Goal: Task Accomplishment & Management: Manage account settings

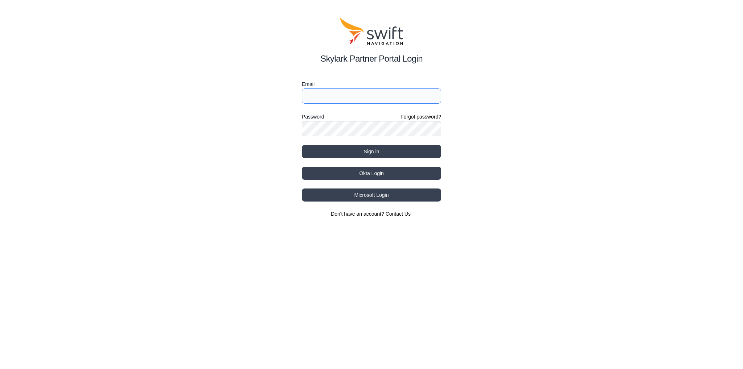
click at [372, 99] on input "Email" at bounding box center [371, 96] width 139 height 15
type input "[EMAIL_ADDRESS][DOMAIN_NAME]"
click at [374, 146] on button "Sign in" at bounding box center [371, 151] width 139 height 13
select select
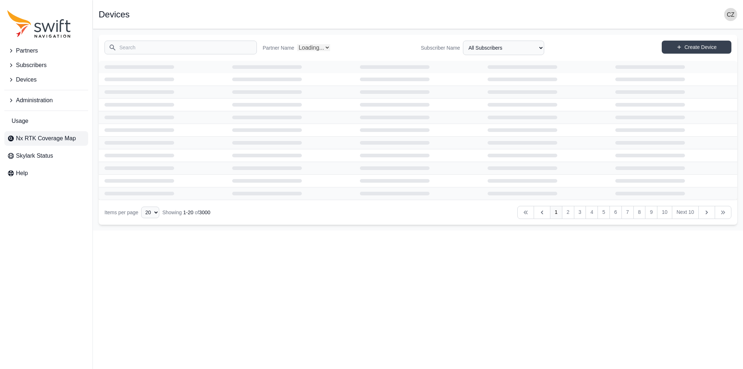
click at [46, 141] on span "Nx RTK Coverage Map" at bounding box center [46, 138] width 60 height 9
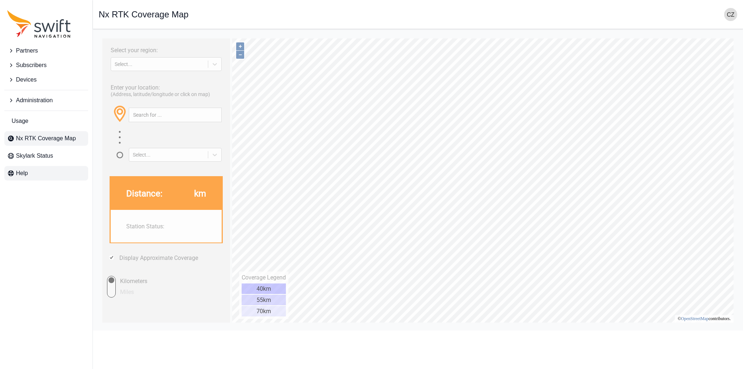
click at [29, 174] on link "Help" at bounding box center [46, 173] width 84 height 15
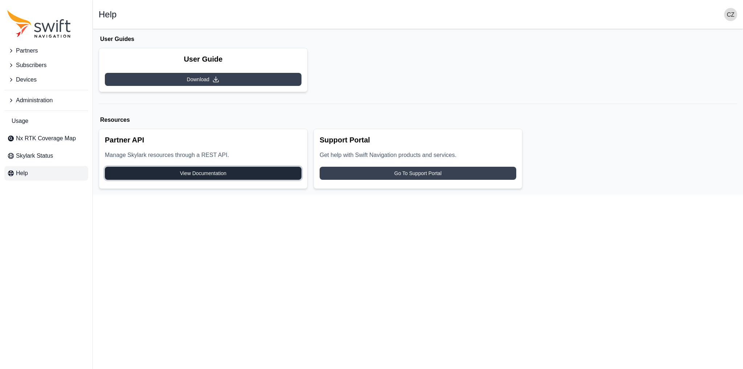
click at [200, 170] on span "View Documentation" at bounding box center [203, 173] width 46 height 7
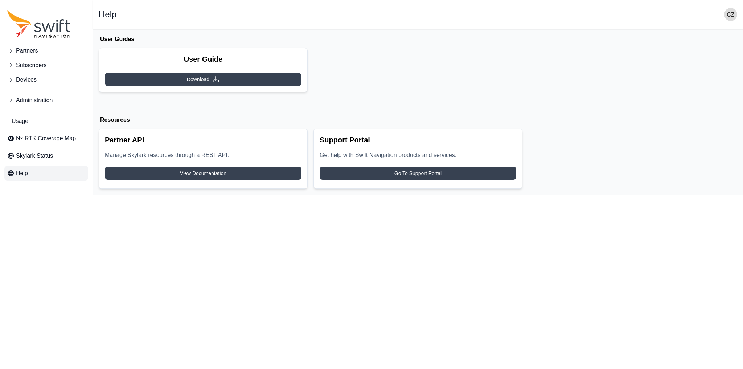
click at [35, 52] on span "Partners" at bounding box center [27, 50] width 22 height 9
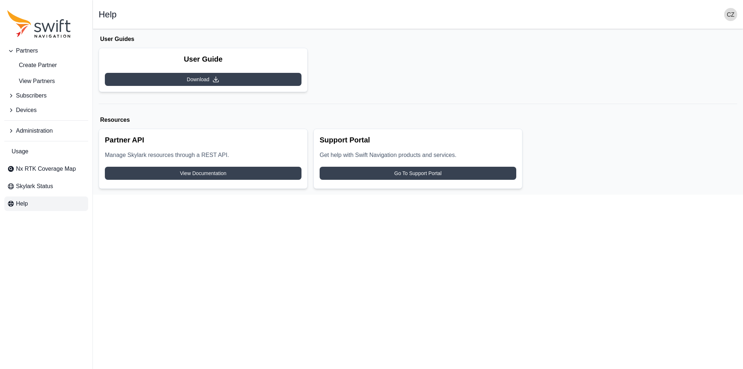
click at [33, 52] on span "Partners" at bounding box center [27, 50] width 22 height 9
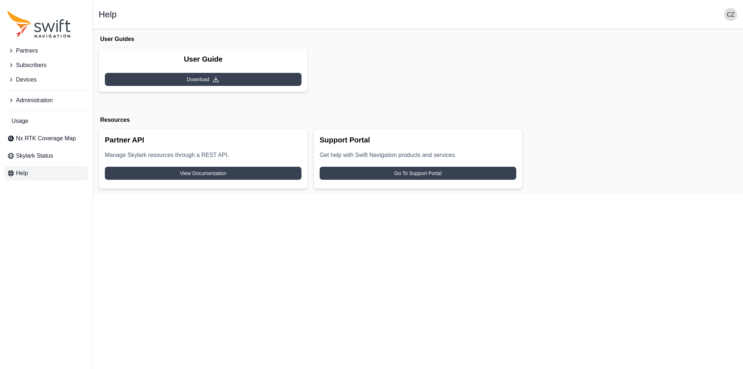
click at [22, 63] on span "Subscribers" at bounding box center [31, 65] width 30 height 9
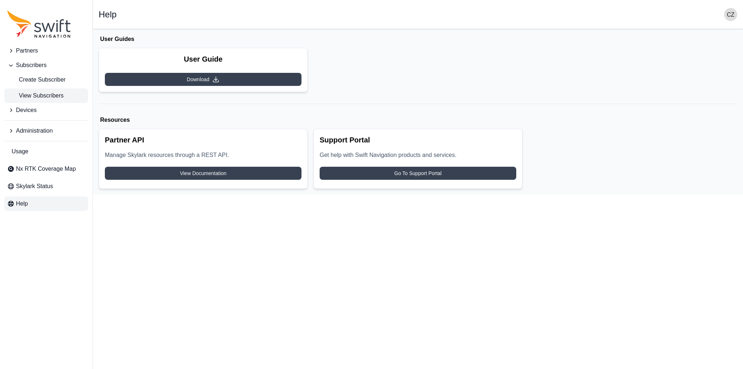
click at [41, 95] on span "View Subscribers" at bounding box center [35, 95] width 56 height 9
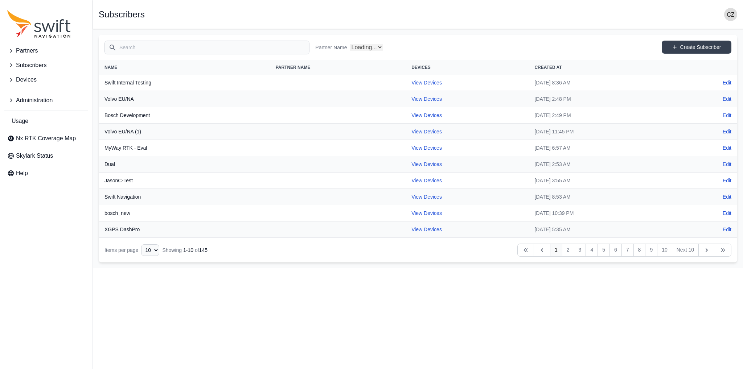
click at [182, 49] on input "Search" at bounding box center [206, 48] width 205 height 14
select select "Partner Name"
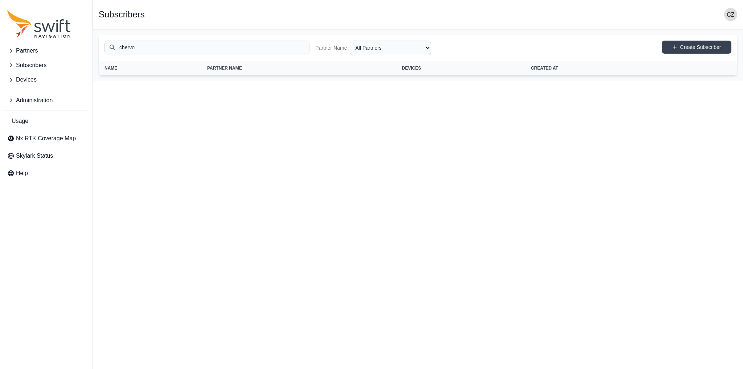
type input "chervon"
drag, startPoint x: 149, startPoint y: 44, endPoint x: 97, endPoint y: 50, distance: 52.2
click at [97, 50] on main "Open sidebar Subscribers Search chervon Partner Name All Partners AlpsAlpine As…" at bounding box center [418, 55] width 650 height 52
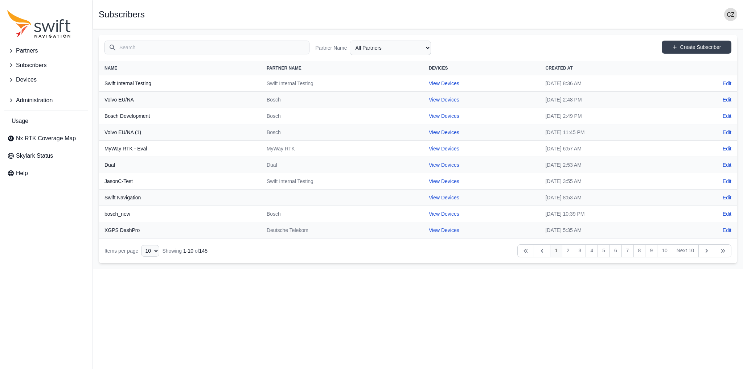
click at [38, 80] on button "Devices" at bounding box center [46, 80] width 84 height 15
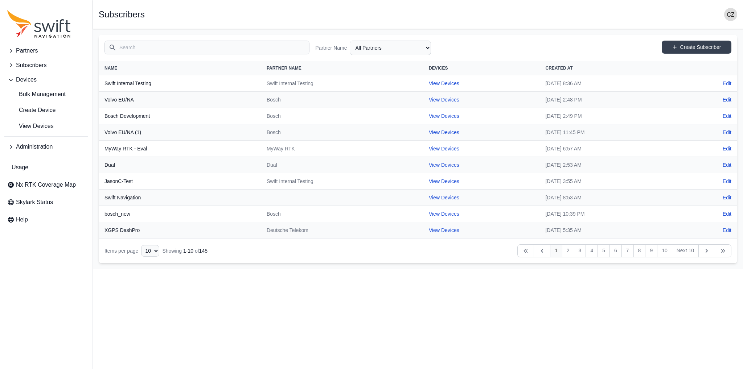
click at [38, 54] on button "Partners" at bounding box center [46, 51] width 84 height 15
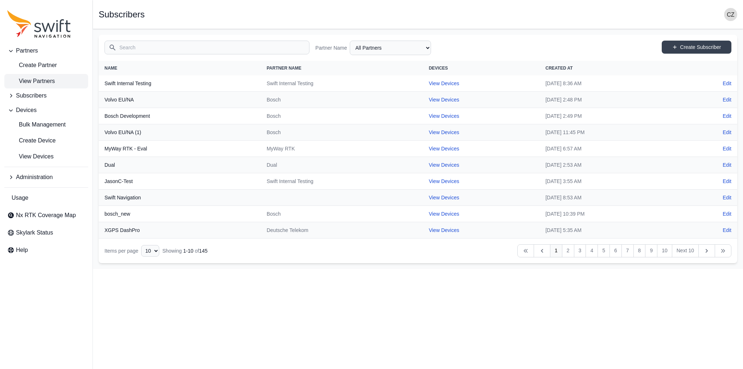
click at [40, 81] on span "View Partners" at bounding box center [31, 81] width 48 height 9
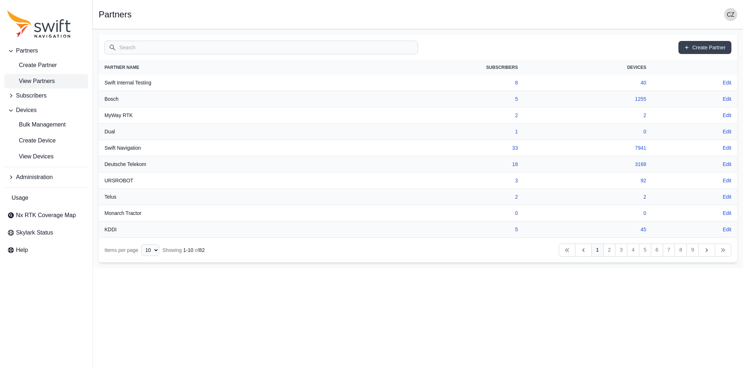
click at [160, 46] on input "Search" at bounding box center [260, 48] width 313 height 14
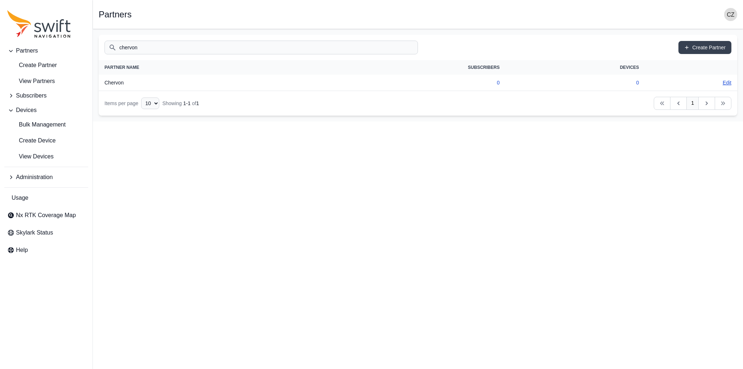
type input "chervon"
click at [725, 86] on td "Edit" at bounding box center [691, 83] width 92 height 16
click at [36, 177] on span "Administration" at bounding box center [34, 177] width 37 height 9
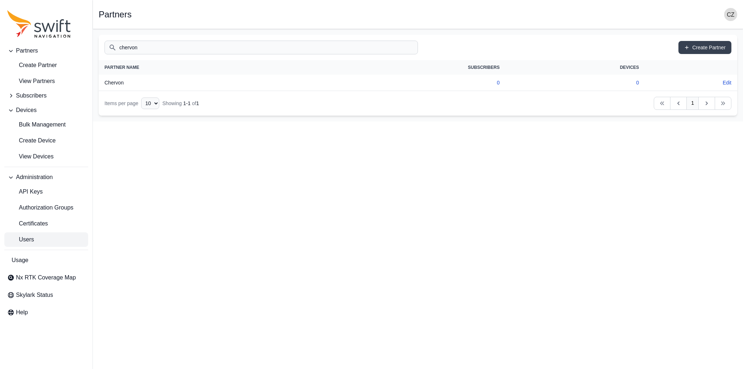
click at [25, 241] on span "Users" at bounding box center [20, 239] width 27 height 9
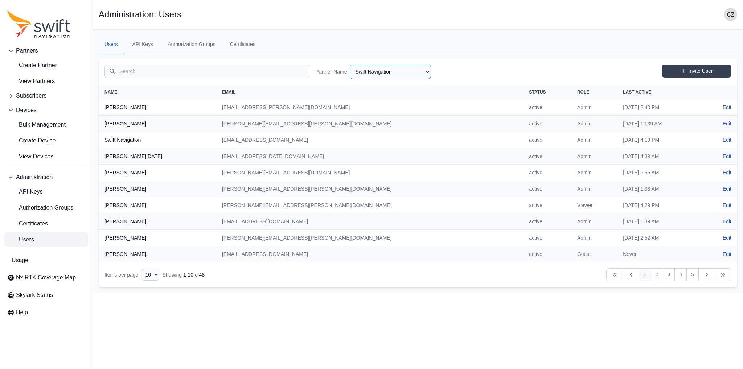
click at [376, 74] on select "AlpsAlpine Asensing Bad Elf Bench Mark Equipment & Supplies Inc. Benchmark Tool…" at bounding box center [390, 72] width 81 height 15
click at [350, 65] on select "AlpsAlpine Asensing Bad Elf Bench Mark Equipment & Supplies Inc. Benchmark Tool…" at bounding box center [390, 72] width 81 height 15
select select "9870a096-9bac-432d-8801-13cb70376992"
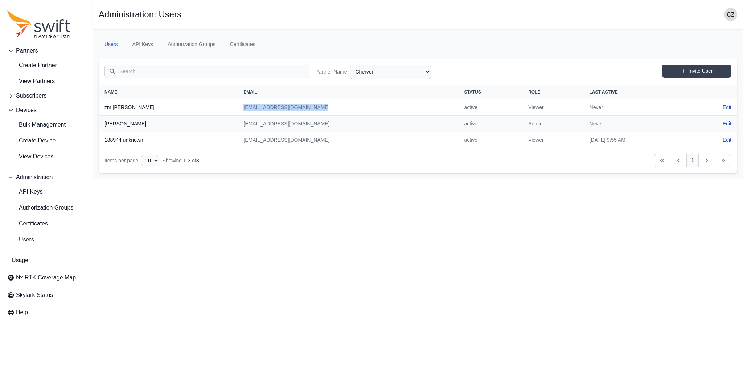
drag, startPoint x: 217, startPoint y: 107, endPoint x: 297, endPoint y: 103, distance: 81.0
click at [297, 103] on td "zm.shan@cn.chervongroup.com" at bounding box center [348, 107] width 221 height 16
copy td "zm.shan@cn.chervongroup.com"
click at [724, 107] on link "Edit" at bounding box center [727, 107] width 9 height 7
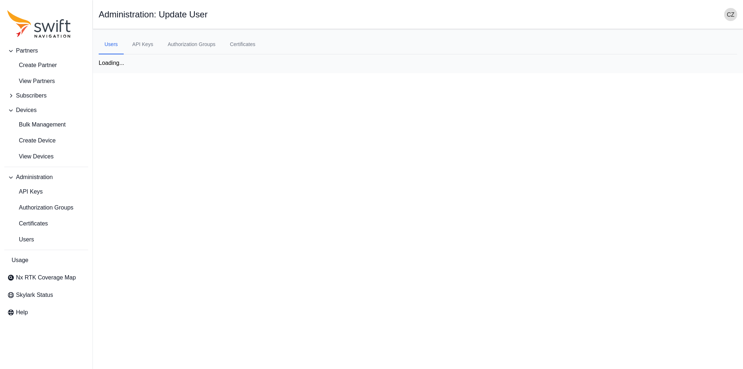
select select "9870a096-9bac-432d-8801-13cb70376992"
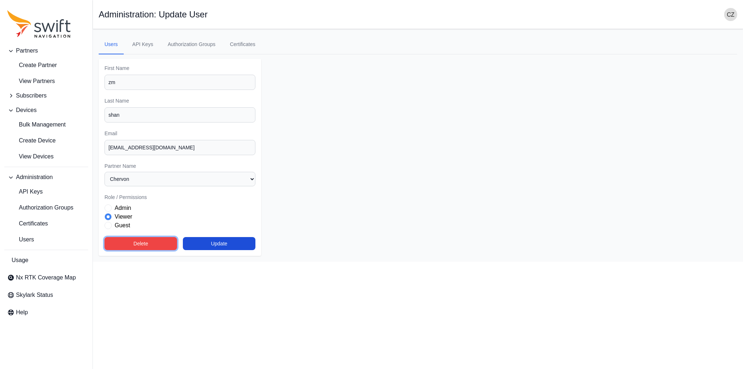
click at [154, 245] on button "Delete" at bounding box center [140, 243] width 73 height 13
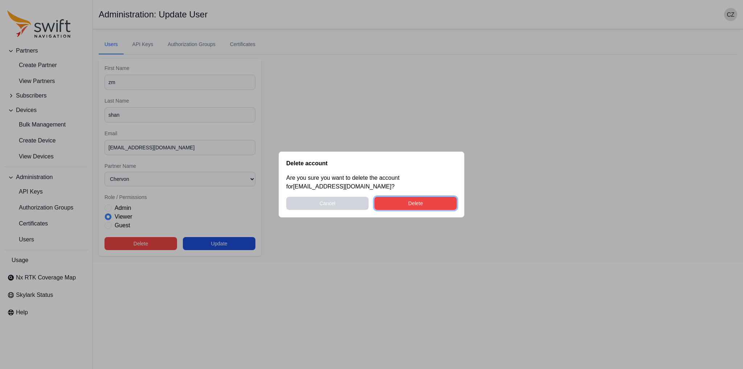
click at [399, 201] on button "Delete" at bounding box center [415, 203] width 82 height 13
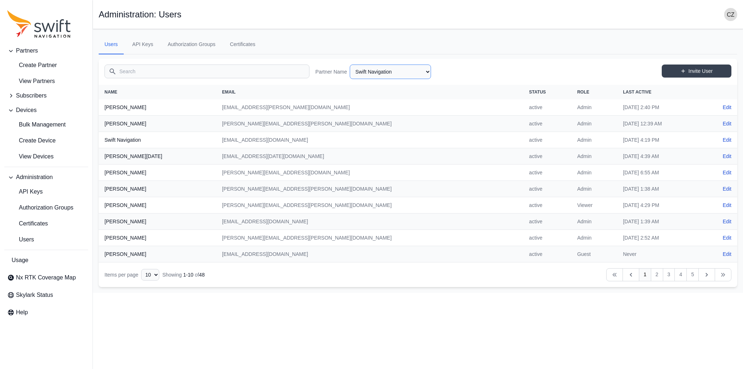
click at [363, 69] on select "AlpsAlpine Asensing Bad Elf Bench Mark Equipment & Supplies Inc. Benchmark Tool…" at bounding box center [390, 72] width 81 height 15
click at [350, 65] on select "AlpsAlpine Asensing Bad Elf Bench Mark Equipment & Supplies Inc. Benchmark Tool…" at bounding box center [390, 72] width 81 height 15
select select "9870a096-9bac-432d-8801-13cb70376992"
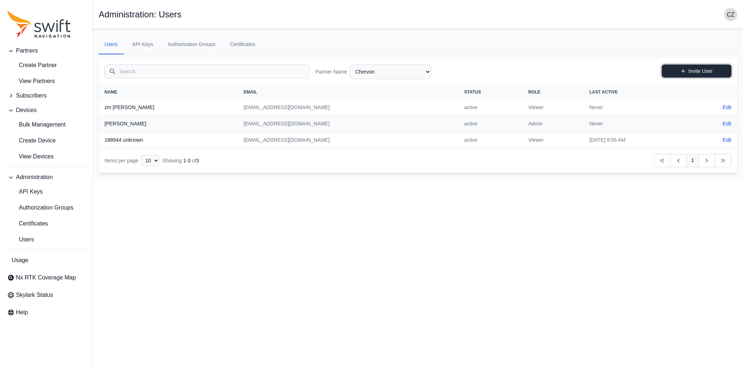
click at [701, 66] on link "Invite User" at bounding box center [697, 71] width 70 height 13
select select "9870a096-9bac-432d-8801-13cb70376992"
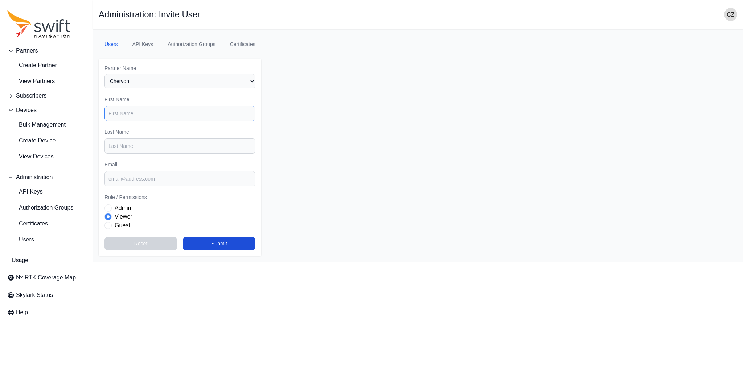
click at [139, 115] on input "First Name" at bounding box center [179, 113] width 151 height 15
click at [130, 172] on input "Email" at bounding box center [179, 178] width 151 height 15
paste input "zm.shan@cn.chervongroup.com"
type input "zm.shan@cn.chervongroup.com"
click at [144, 111] on input "First Name" at bounding box center [179, 113] width 151 height 15
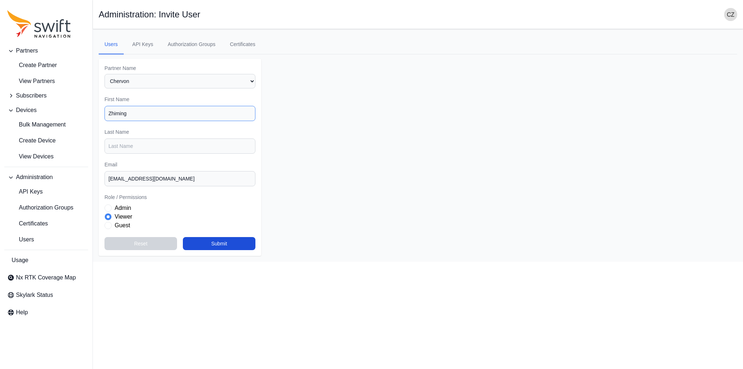
type input "Zhiming"
type input "Shan"
click at [325, 128] on main "Open sidebar Administration: Invite User Users API Keys Authorization Groups Ce…" at bounding box center [418, 145] width 650 height 233
click at [110, 208] on span "Role" at bounding box center [107, 208] width 7 height 7
click at [438, 218] on main "Open sidebar Administration: Invite User Users API Keys Authorization Groups Ce…" at bounding box center [418, 145] width 650 height 233
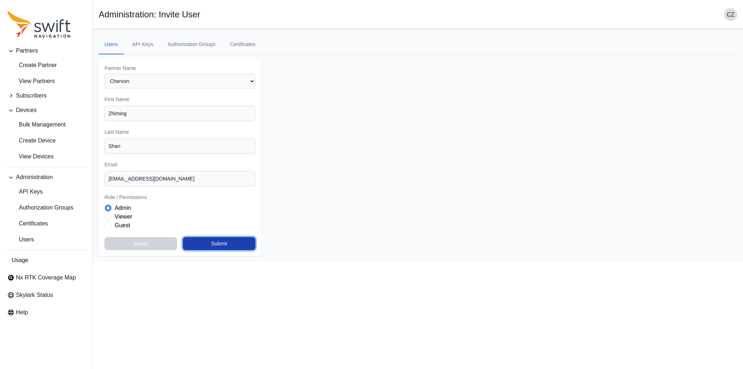
click at [210, 244] on button "Submit" at bounding box center [219, 243] width 73 height 13
select select "9870a096-9bac-432d-8801-13cb70376992"
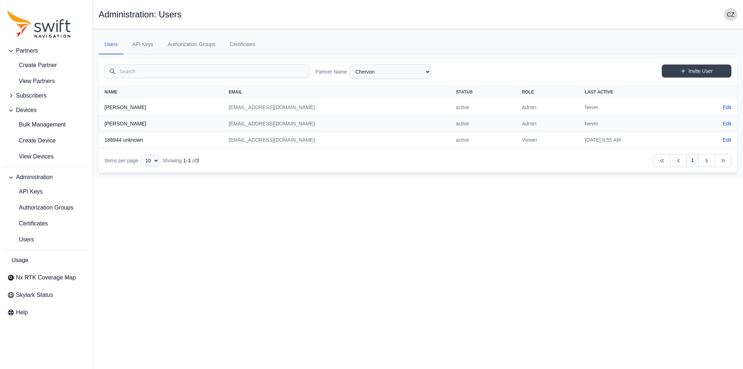
click at [728, 10] on img "button" at bounding box center [730, 14] width 13 height 13
click at [683, 73] on link "Sign out" at bounding box center [702, 74] width 81 height 13
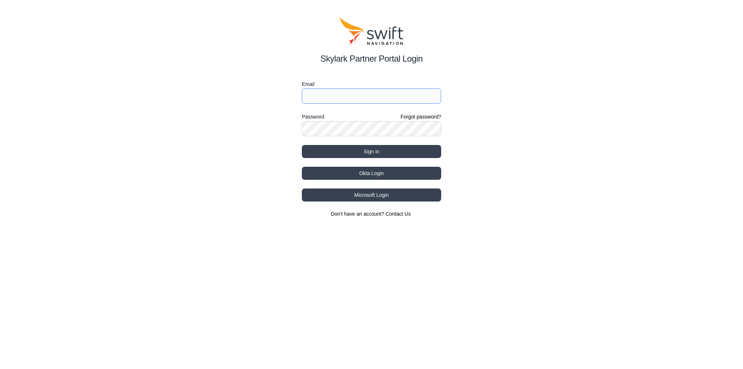
click at [380, 95] on input "Email" at bounding box center [371, 96] width 139 height 15
click at [354, 136] on form "Email chengduozhang@163.com Password Forgot password? Sign in" at bounding box center [371, 119] width 139 height 78
click at [360, 154] on button "Sign in" at bounding box center [371, 151] width 139 height 13
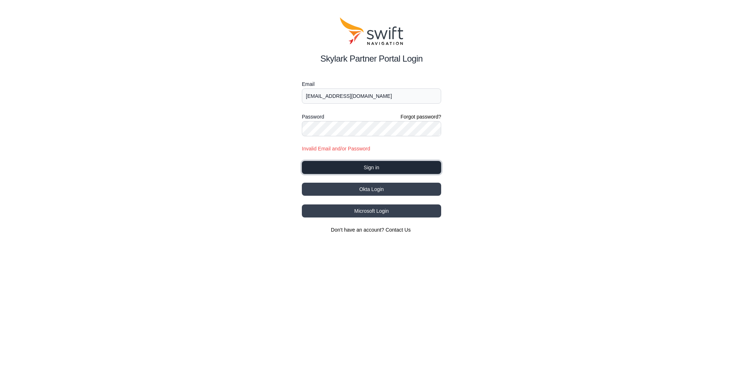
click at [352, 164] on button "Sign in" at bounding box center [371, 167] width 139 height 13
click at [342, 163] on button "Sign in" at bounding box center [371, 167] width 139 height 13
click at [367, 93] on input "chengduozhang@163.com" at bounding box center [371, 96] width 139 height 15
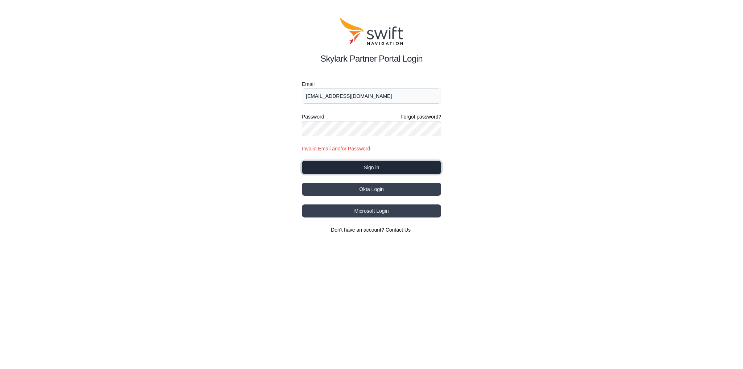
click at [354, 164] on button "Sign in" at bounding box center [371, 167] width 139 height 13
click at [378, 166] on button "Sign in" at bounding box center [371, 167] width 139 height 13
click at [369, 93] on input "chengduozhang@gmail.com" at bounding box center [371, 96] width 139 height 15
drag, startPoint x: 346, startPoint y: 94, endPoint x: 395, endPoint y: 92, distance: 49.0
click at [395, 92] on input "chengduozhang@gmail.com" at bounding box center [371, 96] width 139 height 15
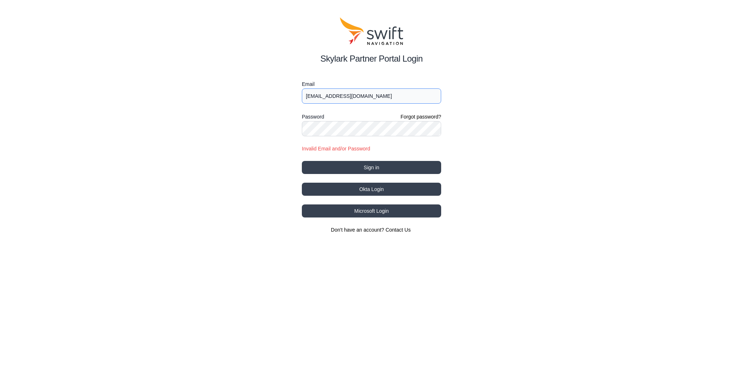
type input "[EMAIL_ADDRESS][DOMAIN_NAME]"
click at [380, 167] on button "Sign in" at bounding box center [371, 167] width 139 height 13
click at [370, 164] on button "Sign in" at bounding box center [371, 167] width 139 height 13
click at [349, 173] on button "Sign in" at bounding box center [371, 167] width 139 height 13
click at [342, 167] on button "Sign in" at bounding box center [371, 167] width 139 height 13
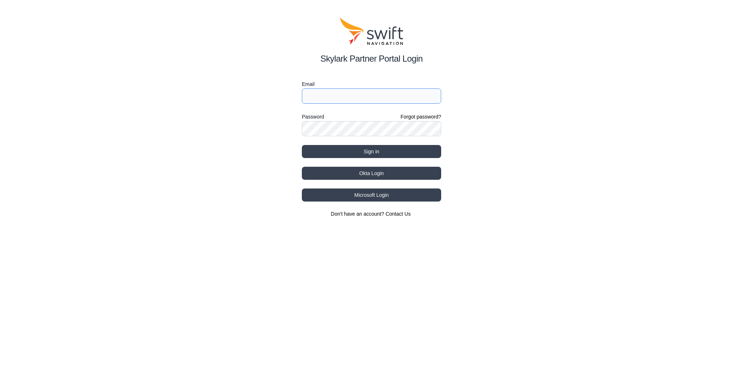
click at [336, 94] on input "Email" at bounding box center [371, 96] width 139 height 15
type input "[EMAIL_ADDRESS][DOMAIN_NAME]"
click at [357, 147] on button "Sign in" at bounding box center [371, 151] width 139 height 13
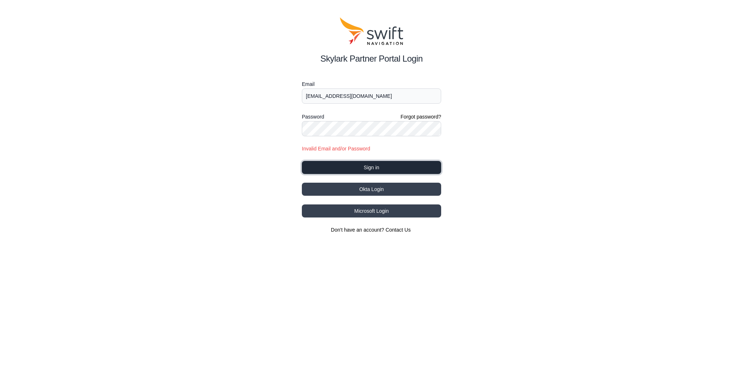
click at [377, 161] on button "Sign in" at bounding box center [371, 167] width 139 height 13
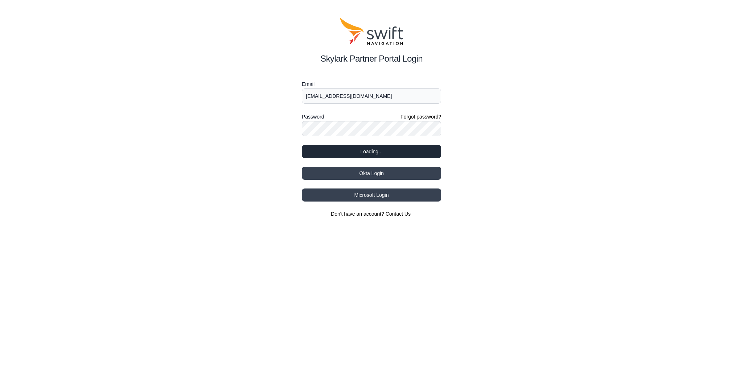
select select
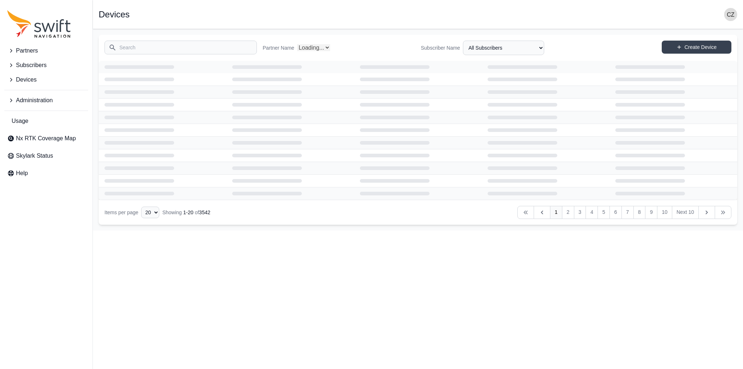
select select "Partner Name"
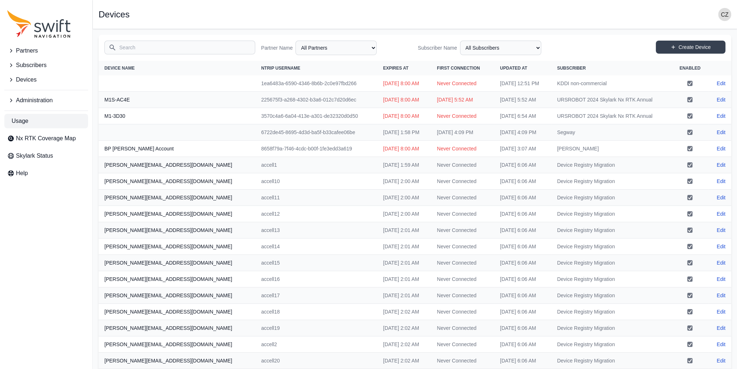
click at [45, 125] on link "Usage" at bounding box center [46, 121] width 84 height 15
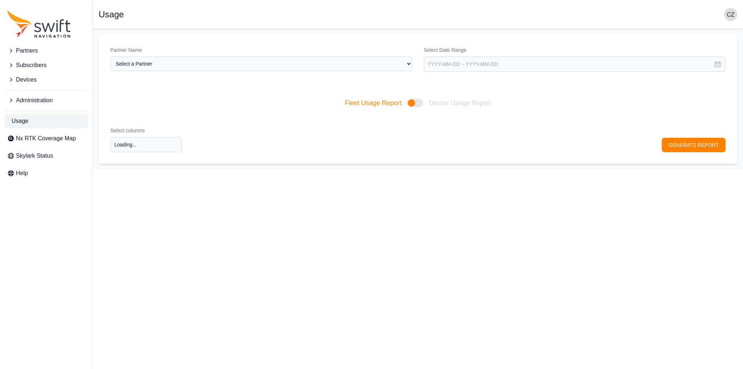
type input "Select columns"
click at [42, 100] on span "Administration" at bounding box center [34, 100] width 37 height 9
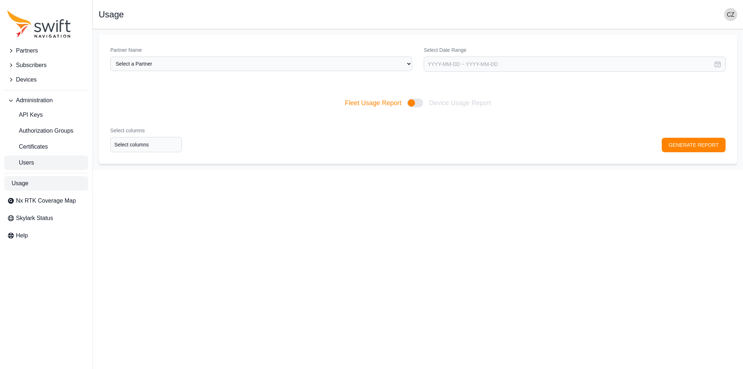
click at [30, 162] on span "Users" at bounding box center [20, 163] width 27 height 9
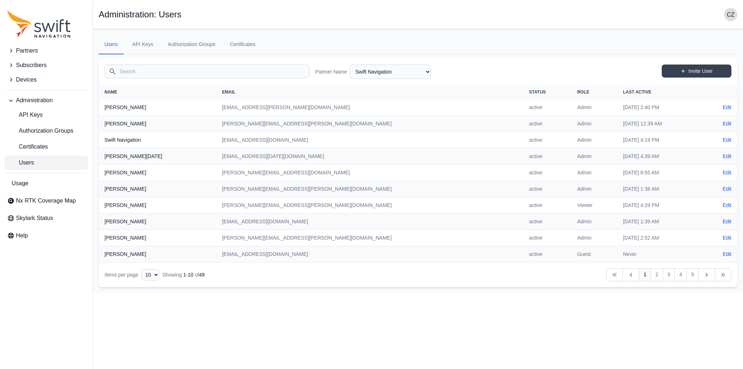
click at [267, 77] on input "Search" at bounding box center [206, 72] width 205 height 14
click at [396, 70] on select "AlpsAlpine Asensing Bad Elf Bench Mark Equipment & Supplies Inc. Benchmark Tool…" at bounding box center [390, 72] width 81 height 15
click at [350, 65] on select "AlpsAlpine Asensing Bad Elf Bench Mark Equipment & Supplies Inc. Benchmark Tool…" at bounding box center [390, 72] width 81 height 15
click at [372, 67] on select "AlpsAlpine Asensing Bad Elf Bench Mark Equipment & Supplies Inc. Benchmark Tool…" at bounding box center [390, 72] width 81 height 15
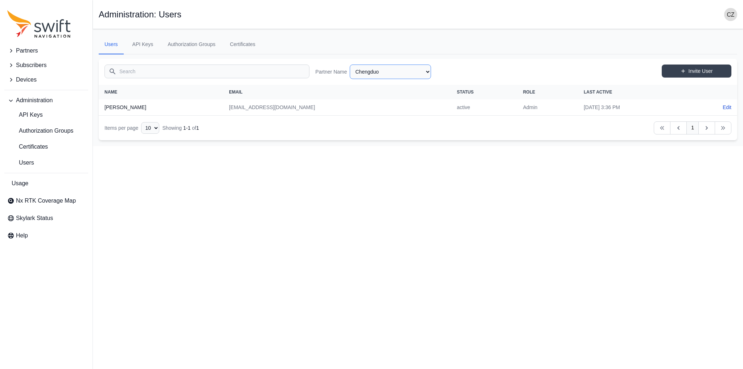
click at [350, 65] on select "AlpsAlpine Asensing Bad Elf Bench Mark Equipment & Supplies Inc. Benchmark Tool…" at bounding box center [390, 72] width 81 height 15
select select "70a22a2c-cde2-4238-9253-f040be9a47ee"
click at [384, 69] on select "AlpsAlpine Asensing Bad Elf Bench Mark Equipment & Supplies Inc. Benchmark Tool…" at bounding box center [390, 72] width 81 height 15
click at [313, 48] on ul "Users API Keys Authorization Groups Certificates" at bounding box center [418, 45] width 638 height 20
click at [723, 108] on link "Edit" at bounding box center [727, 107] width 9 height 7
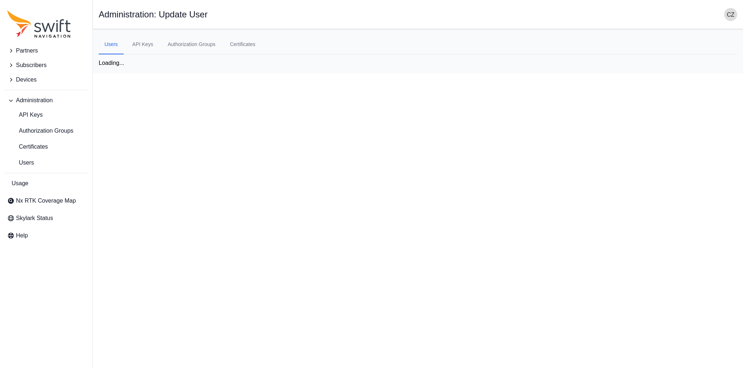
select select "70a22a2c-cde2-4238-9253-f040be9a47ee"
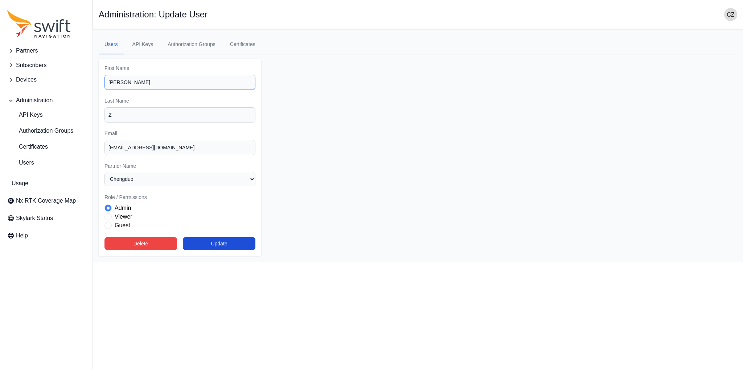
drag, startPoint x: 131, startPoint y: 80, endPoint x: 84, endPoint y: 84, distance: 47.4
click at [84, 84] on div "Partners Subscribers Devices Administration API Keys Authorization Groups Certi…" at bounding box center [371, 145] width 743 height 233
drag, startPoint x: 173, startPoint y: 149, endPoint x: 80, endPoint y: 153, distance: 92.6
click at [81, 153] on div "Partners Subscribers Devices Administration API Keys Authorization Groups Certi…" at bounding box center [371, 145] width 743 height 233
click at [133, 116] on input "Z" at bounding box center [179, 114] width 151 height 15
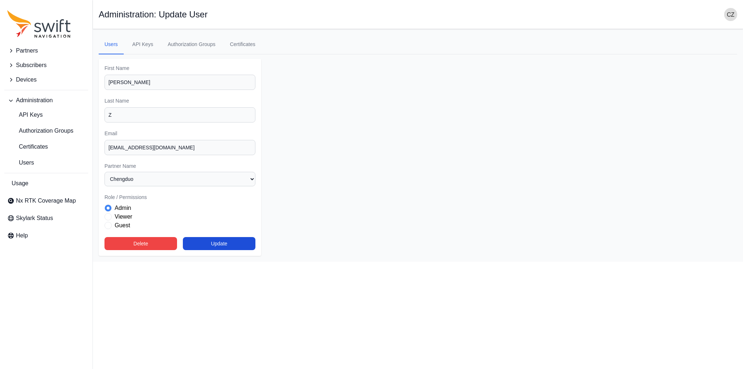
click at [314, 109] on main "Open sidebar Administration: Update User Users API Keys Authorization Groups Ce…" at bounding box center [418, 145] width 650 height 233
click at [238, 246] on button "Update" at bounding box center [219, 243] width 73 height 13
select select "70a22a2c-cde2-4238-9253-f040be9a47ee"
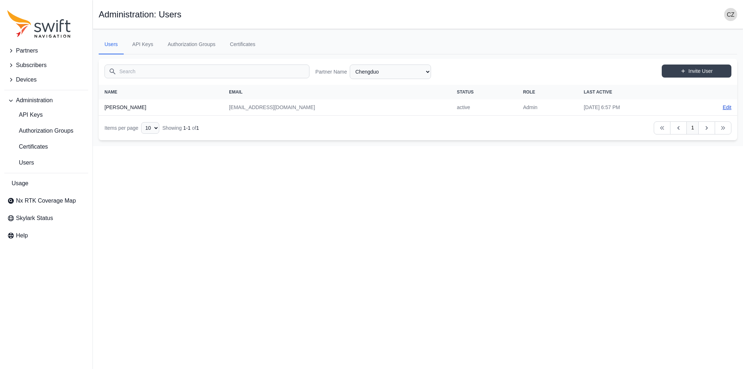
click at [724, 104] on link "Edit" at bounding box center [727, 107] width 9 height 7
select select "70a22a2c-cde2-4238-9253-f040be9a47ee"
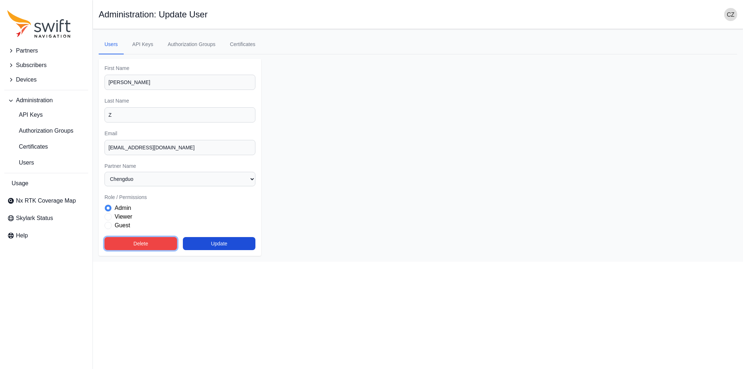
click at [158, 241] on button "Delete" at bounding box center [140, 243] width 73 height 13
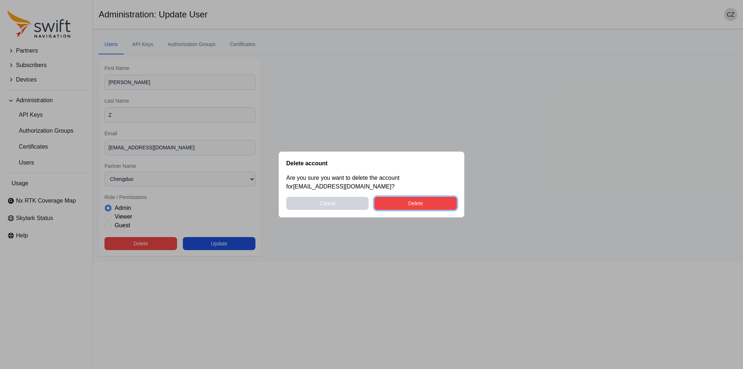
click at [424, 203] on button "Delete" at bounding box center [415, 203] width 82 height 13
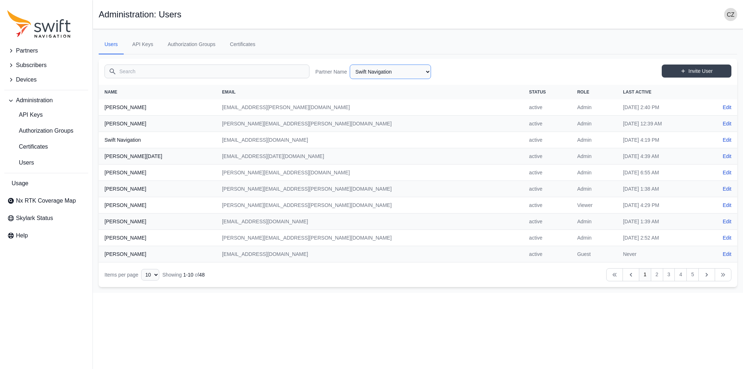
click at [372, 71] on select "AlpsAlpine Asensing Bad Elf Bench Mark Equipment & Supplies Inc. Benchmark Tool…" at bounding box center [390, 72] width 81 height 15
click at [350, 65] on select "AlpsAlpine Asensing Bad Elf Bench Mark Equipment & Supplies Inc. Benchmark Tool…" at bounding box center [390, 72] width 81 height 15
select select "70a22a2c-cde2-4238-9253-f040be9a47ee"
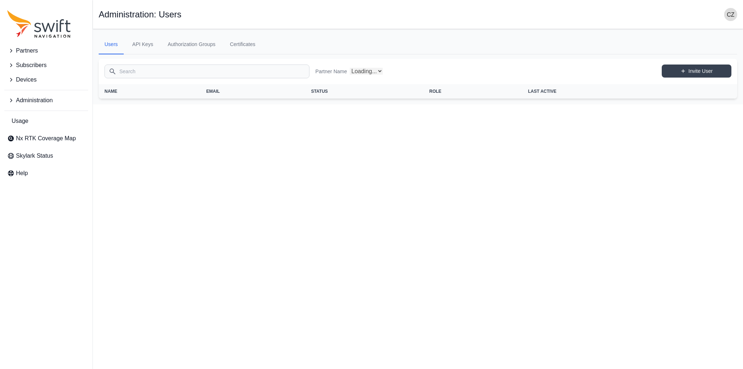
select select "70a22a2c-cde2-4238-9253-f040be9a47ee"
click at [387, 71] on select "AlpsAlpine Asensing Bad Elf Bench Mark Equipment & Supplies Inc. Benchmark Tool…" at bounding box center [390, 72] width 81 height 15
click at [424, 70] on select "AlpsAlpine Asensing Bad Elf Bench Mark Equipment & Supplies Inc. Benchmark Tool…" at bounding box center [390, 72] width 81 height 15
click at [691, 68] on link "Invite User" at bounding box center [697, 71] width 70 height 13
select select "70a22a2c-cde2-4238-9253-f040be9a47ee"
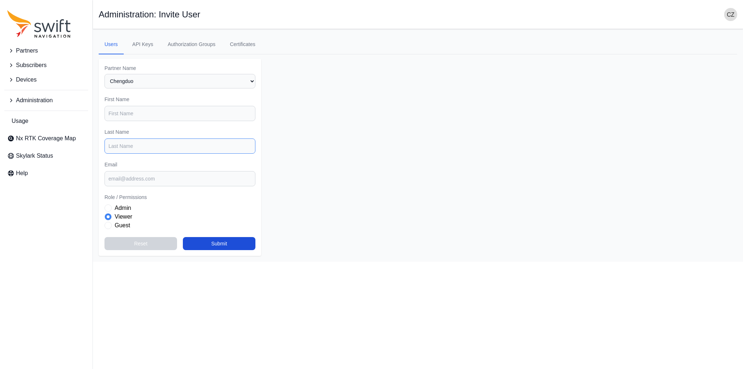
click at [178, 146] on input "Last Name" at bounding box center [179, 146] width 151 height 15
click at [174, 106] on input "First Name" at bounding box center [179, 113] width 151 height 15
type input "Vic"
type input "Z"
type input "chengduozhang@163.com"
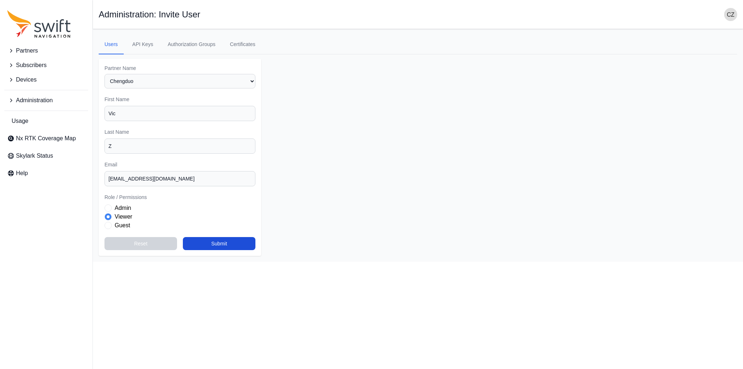
click at [108, 207] on span "Role" at bounding box center [107, 208] width 7 height 7
click at [221, 244] on button "Submit" at bounding box center [219, 243] width 73 height 13
select select "70a22a2c-cde2-4238-9253-f040be9a47ee"
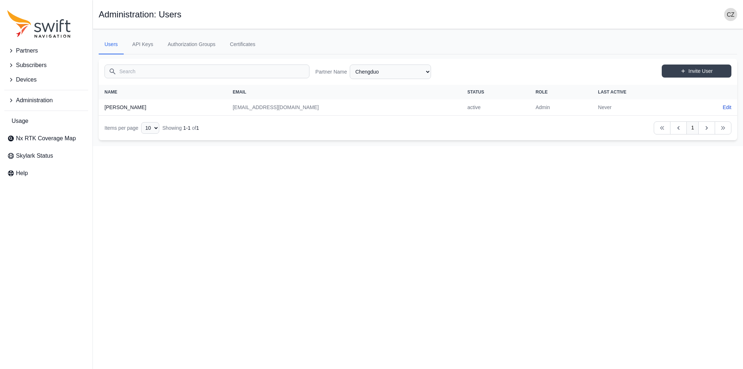
click at [725, 12] on img "button" at bounding box center [730, 14] width 13 height 13
click at [593, 17] on div "Open sidebar Administration: Users" at bounding box center [418, 14] width 638 height 13
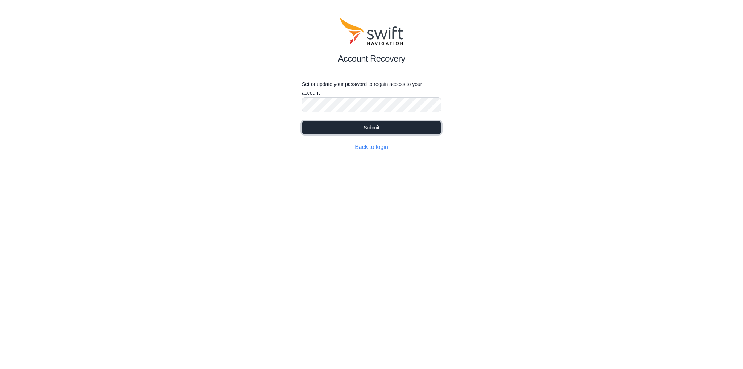
click at [346, 124] on button "Submit" at bounding box center [371, 127] width 139 height 13
click at [358, 124] on button "Submit" at bounding box center [371, 127] width 139 height 13
click at [377, 145] on link "Back to login" at bounding box center [371, 147] width 33 height 6
select select
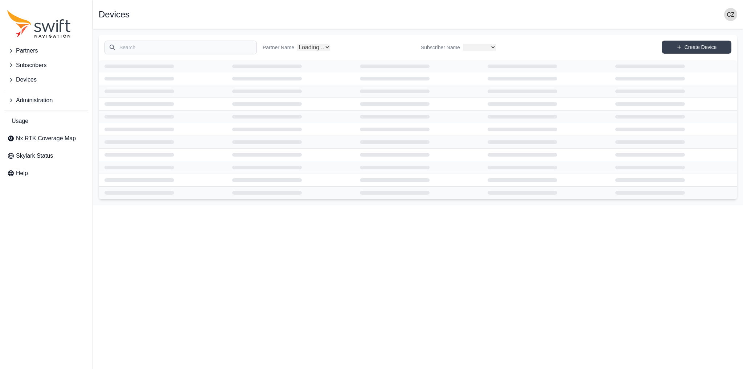
select select "Partner Name"
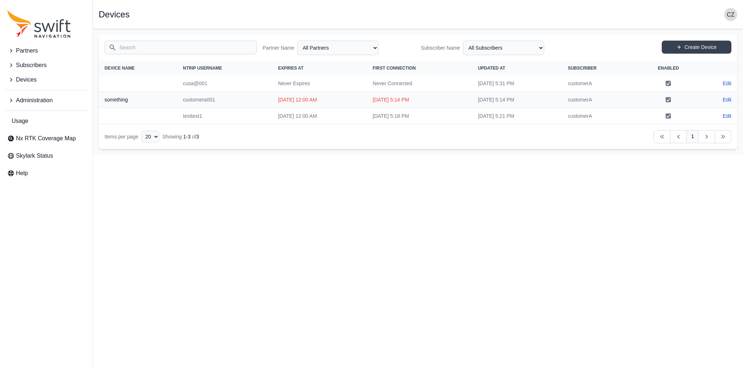
click at [726, 15] on img "button" at bounding box center [730, 14] width 13 height 13
click at [597, 16] on div "Open sidebar Devices" at bounding box center [418, 14] width 638 height 13
click at [727, 12] on img "button" at bounding box center [730, 14] width 13 height 13
click at [687, 76] on link "Sign out" at bounding box center [702, 74] width 81 height 13
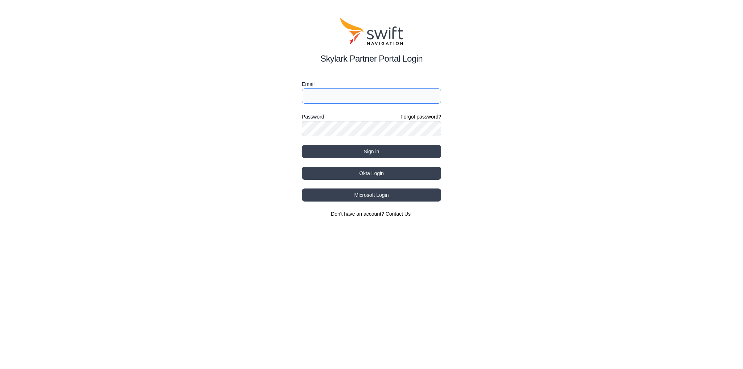
click at [339, 95] on input "Email" at bounding box center [371, 96] width 139 height 15
type input "[EMAIL_ADDRESS][DOMAIN_NAME]"
click at [335, 150] on button "Sign in" at bounding box center [371, 151] width 139 height 13
click at [338, 99] on input "Email" at bounding box center [371, 96] width 139 height 15
click at [287, 117] on div "Skylark Partner Portal Login Email Password Forgot password? Sign in Okta Login…" at bounding box center [371, 117] width 743 height 235
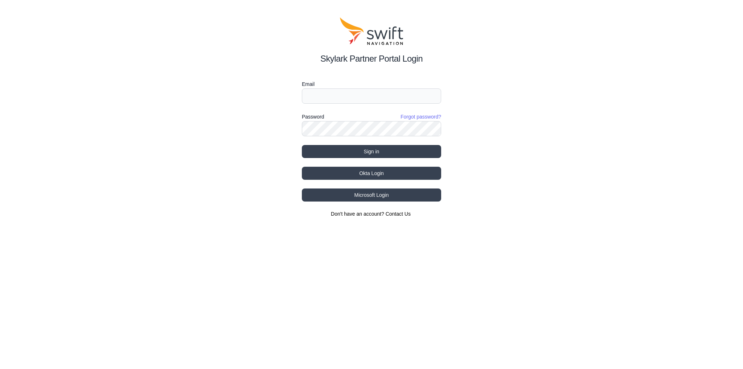
click at [413, 116] on link "Forgot password?" at bounding box center [420, 116] width 41 height 7
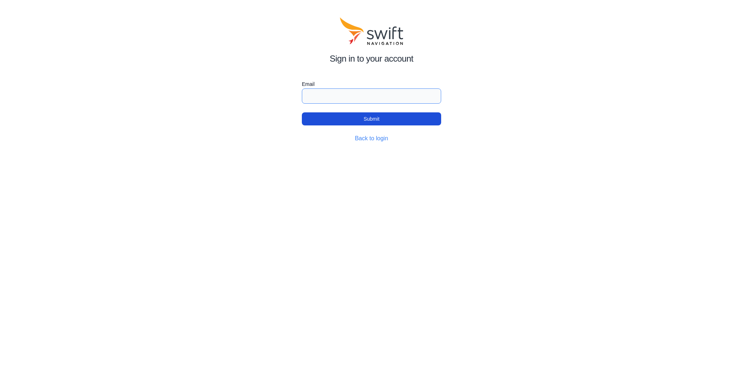
click at [360, 99] on input "Email" at bounding box center [371, 96] width 139 height 15
type input "[EMAIL_ADDRESS][DOMAIN_NAME]"
click at [358, 119] on button "Submit" at bounding box center [371, 118] width 139 height 13
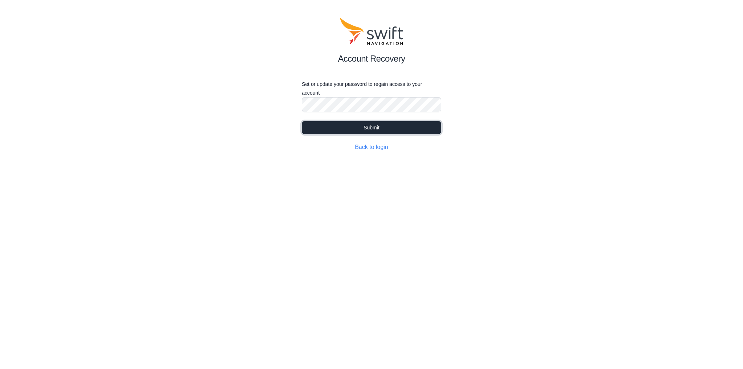
click at [341, 132] on button "Submit" at bounding box center [371, 127] width 139 height 13
